Goal: Task Accomplishment & Management: Manage account settings

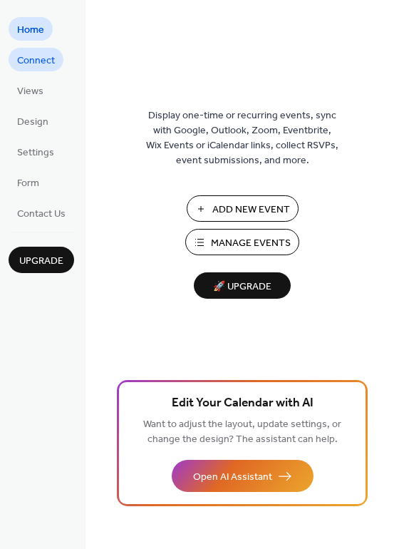
click at [50, 53] on span "Connect" at bounding box center [36, 60] width 38 height 15
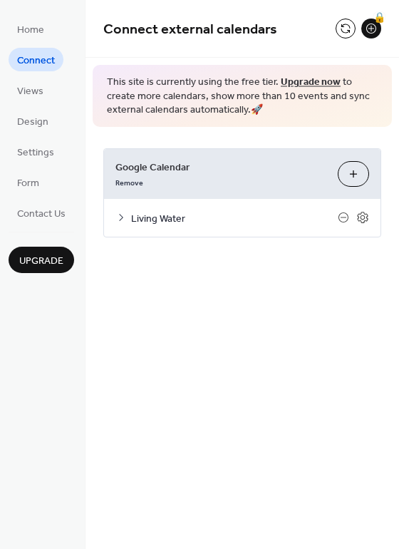
click at [198, 222] on span "Living Water" at bounding box center [234, 218] width 207 height 15
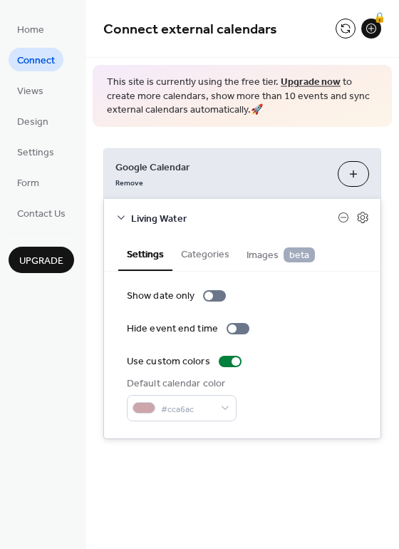
click at [197, 220] on span "Living Water" at bounding box center [234, 218] width 207 height 15
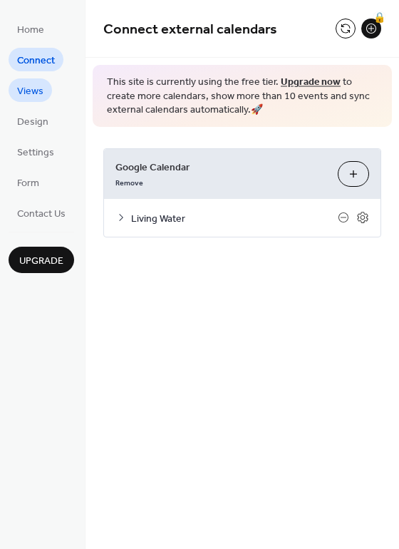
click at [27, 88] on span "Views" at bounding box center [30, 91] width 26 height 15
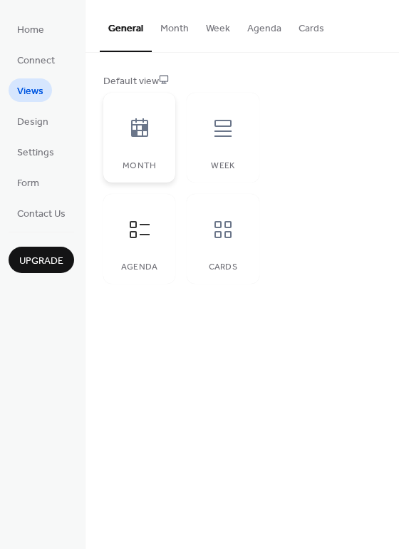
click at [139, 130] on icon at bounding box center [139, 127] width 17 height 19
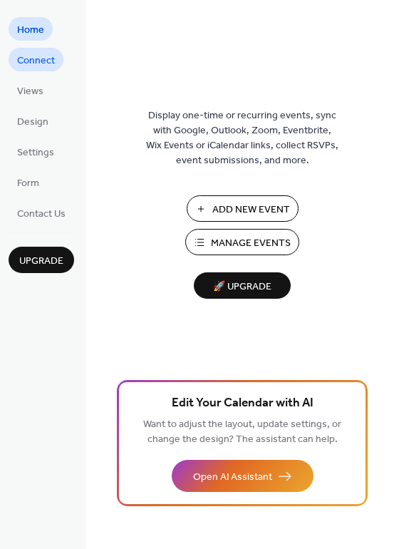
click at [36, 61] on span "Connect" at bounding box center [36, 60] width 38 height 15
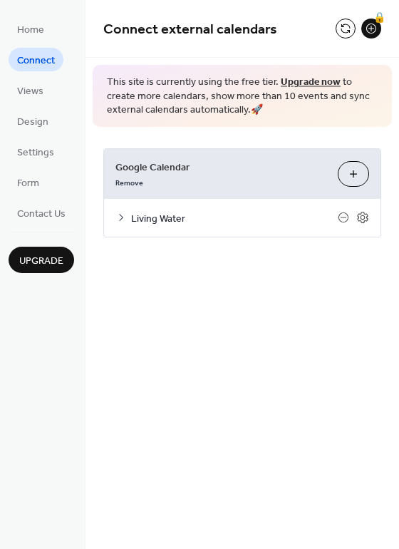
click at [125, 220] on icon at bounding box center [120, 217] width 11 height 11
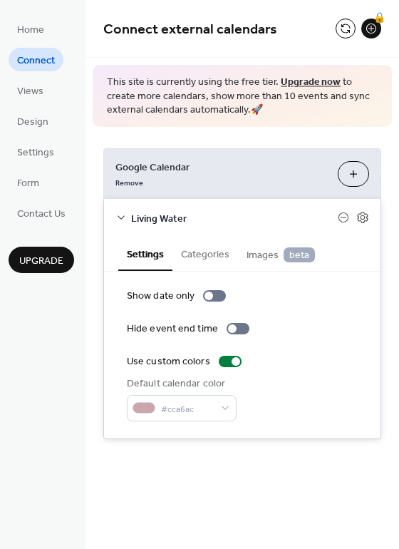
click at [213, 252] on button "Categories" at bounding box center [206, 253] width 66 height 33
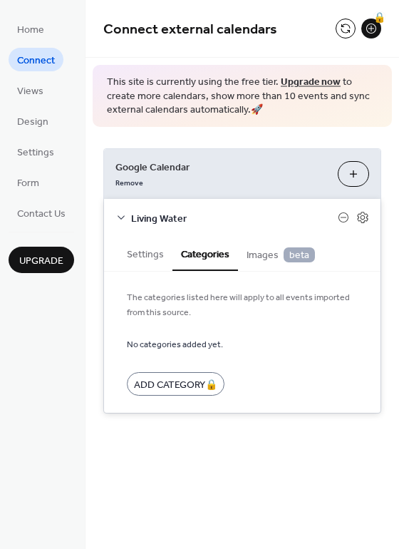
click at [165, 254] on button "Settings" at bounding box center [145, 253] width 54 height 33
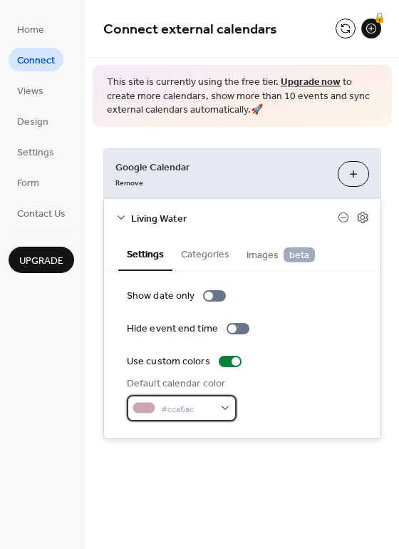
click at [223, 413] on div "#cca6ac" at bounding box center [182, 408] width 110 height 26
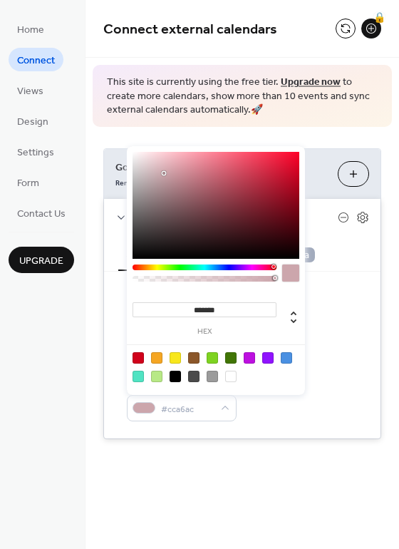
click at [299, 414] on div "Default calendar color #cca6ac" at bounding box center [242, 398] width 231 height 45
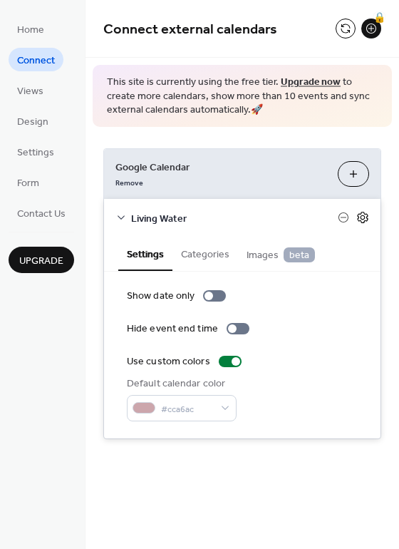
click at [359, 217] on icon at bounding box center [362, 217] width 13 height 13
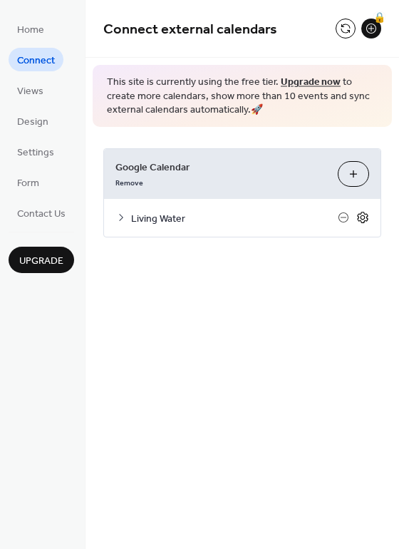
click at [360, 217] on icon at bounding box center [362, 217] width 13 height 13
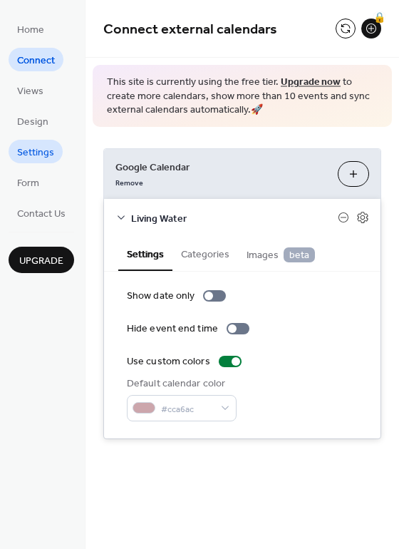
click at [38, 153] on span "Settings" at bounding box center [35, 152] width 37 height 15
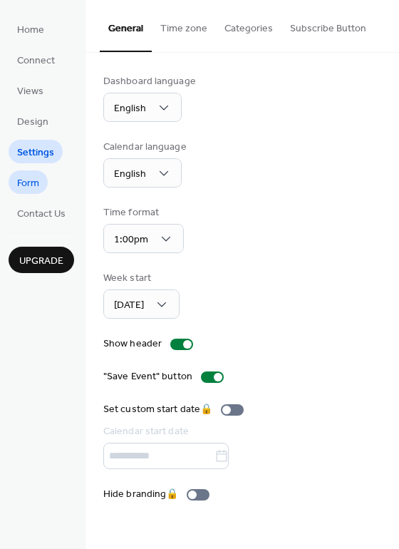
click at [34, 180] on span "Form" at bounding box center [28, 183] width 22 height 15
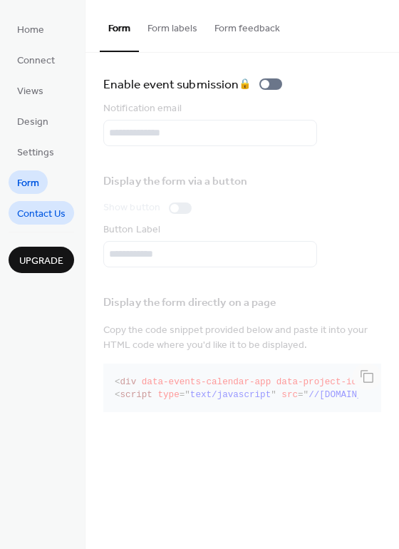
click at [39, 211] on span "Contact Us" at bounding box center [41, 214] width 48 height 15
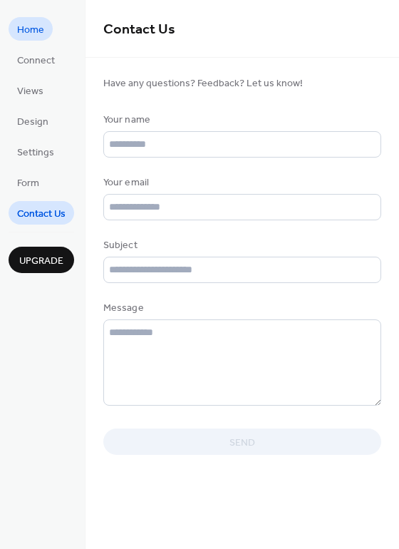
click at [44, 35] on link "Home" at bounding box center [31, 29] width 44 height 24
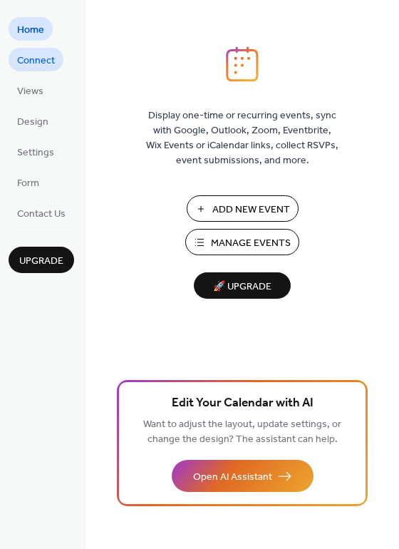
click at [46, 56] on span "Connect" at bounding box center [36, 60] width 38 height 15
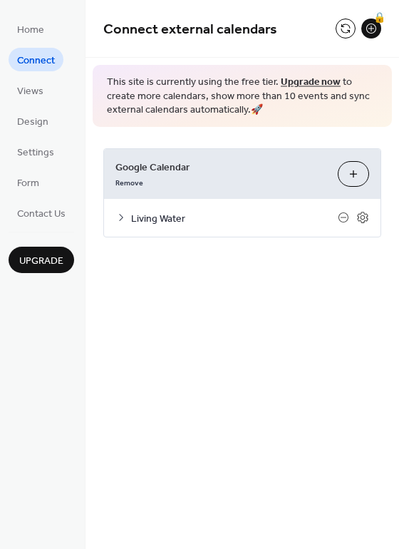
click at [158, 223] on span "Living Water" at bounding box center [234, 218] width 207 height 15
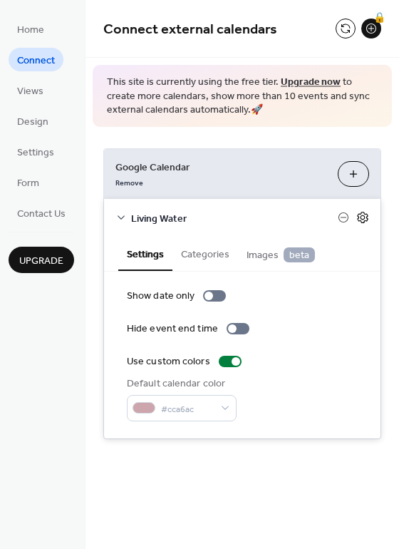
click at [361, 220] on icon at bounding box center [362, 217] width 13 height 13
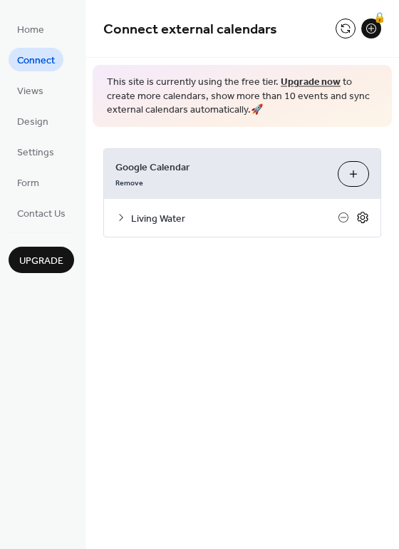
click at [366, 220] on icon at bounding box center [362, 217] width 11 height 11
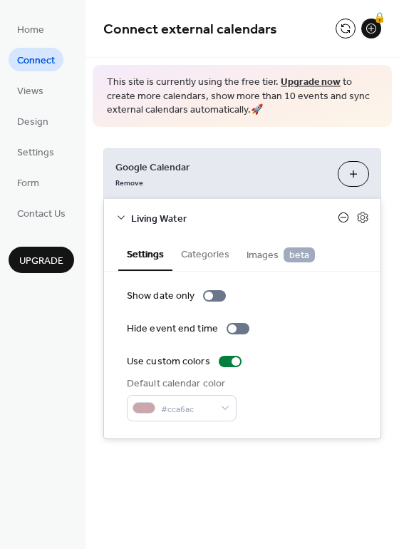
click at [347, 220] on icon at bounding box center [344, 217] width 10 height 10
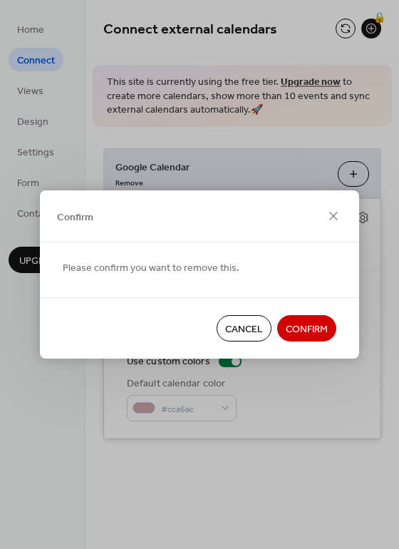
click at [334, 324] on button "Confirm" at bounding box center [306, 328] width 59 height 26
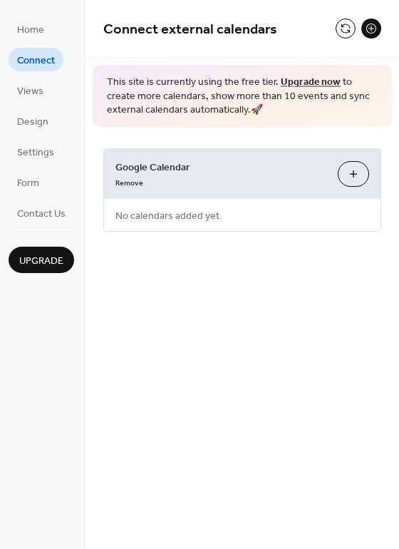
click at [366, 173] on button "Choose Calendars" at bounding box center [353, 174] width 31 height 26
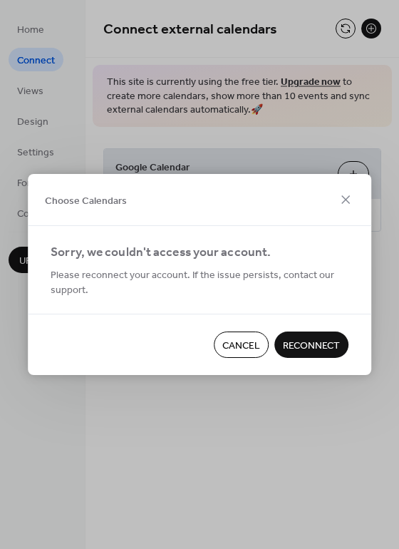
click at [315, 346] on span "Reconnect" at bounding box center [311, 346] width 57 height 15
click at [333, 358] on div "Cancel Reconnect" at bounding box center [200, 344] width 344 height 61
click at [322, 353] on div "Cancel Reconnect" at bounding box center [200, 344] width 344 height 61
click at [347, 190] on div "Choose Calendars" at bounding box center [200, 200] width 344 height 52
click at [345, 203] on icon at bounding box center [345, 199] width 17 height 17
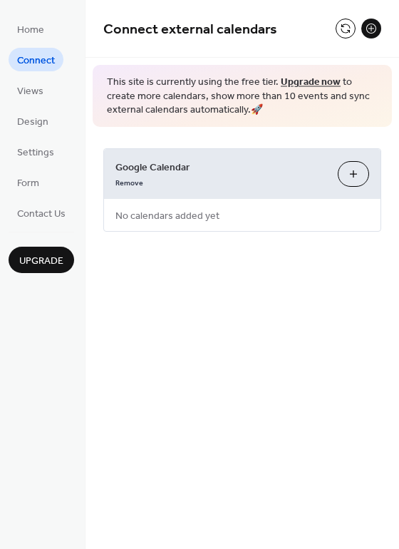
click at [351, 181] on button "Choose Calendars" at bounding box center [353, 174] width 31 height 26
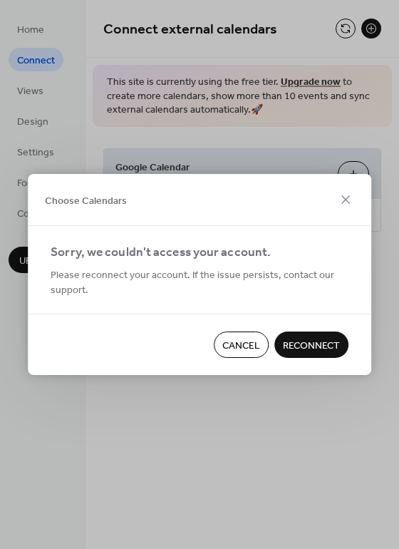
click at [318, 346] on span "Reconnect" at bounding box center [311, 346] width 57 height 15
click at [368, 320] on div "Cancel Reconnect" at bounding box center [200, 344] width 344 height 61
click at [327, 329] on div "Cancel Reconnect" at bounding box center [200, 344] width 344 height 61
click at [244, 353] on span "Cancel" at bounding box center [241, 346] width 38 height 15
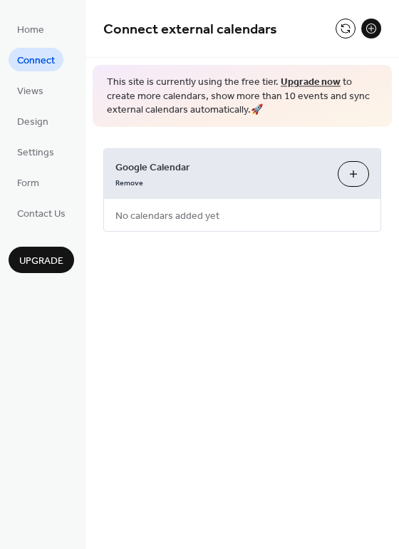
click at [359, 191] on div "Google Calendar Remove Choose Calendars" at bounding box center [242, 174] width 277 height 50
click at [357, 180] on button "Choose Calendars" at bounding box center [353, 174] width 31 height 26
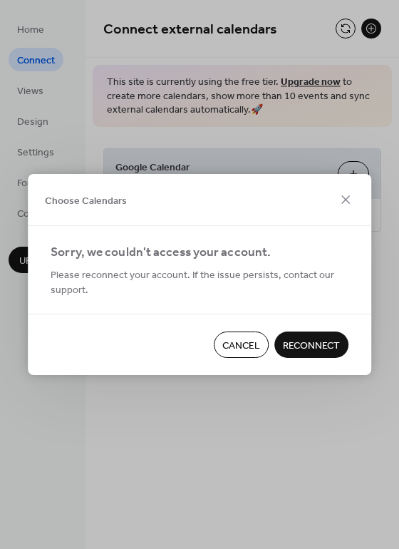
click at [323, 339] on span "Reconnect" at bounding box center [311, 346] width 57 height 15
click at [230, 351] on span "Cancel" at bounding box center [241, 346] width 38 height 15
